Goal: Task Accomplishment & Management: Use online tool/utility

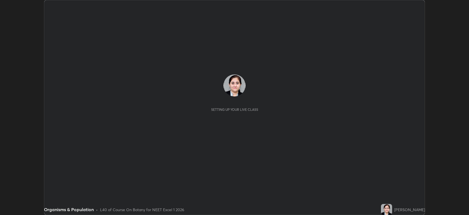
scroll to position [215, 469]
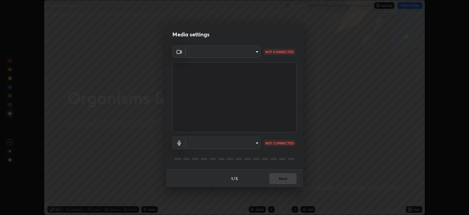
type input "794d03a334ab6cf92daa4269f68d25c817b6d7b5e31d9684855891884d0ab025"
type input "fdb80894c4ebc7df2e002856e42fb67b53546d0361b9f9eb09d9d3152e6861d2"
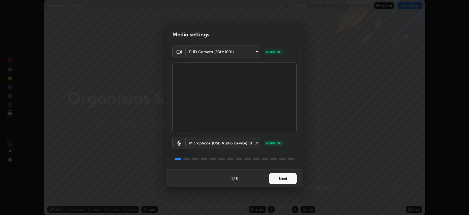
click at [285, 180] on button "Next" at bounding box center [283, 178] width 28 height 11
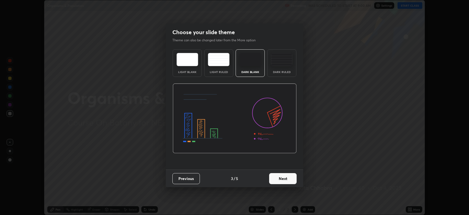
click at [286, 178] on button "Next" at bounding box center [283, 178] width 28 height 11
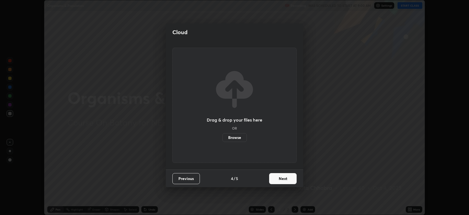
click at [286, 178] on button "Next" at bounding box center [283, 178] width 28 height 11
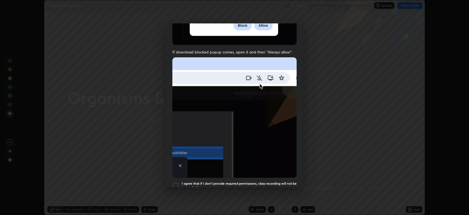
scroll to position [112, 0]
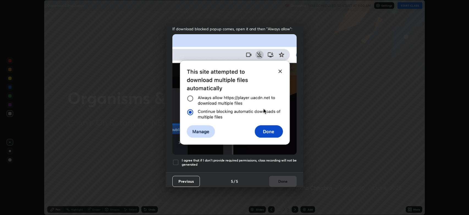
click at [176, 159] on div at bounding box center [175, 162] width 7 height 7
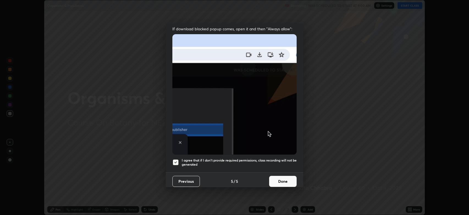
click at [284, 177] on button "Done" at bounding box center [283, 181] width 28 height 11
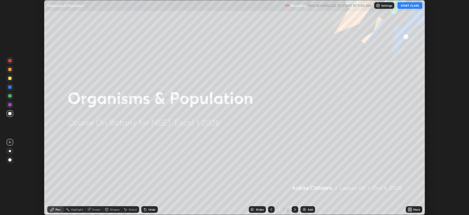
click at [403, 6] on button "START CLASS" at bounding box center [410, 5] width 25 height 7
